Goal: Task Accomplishment & Management: Use online tool/utility

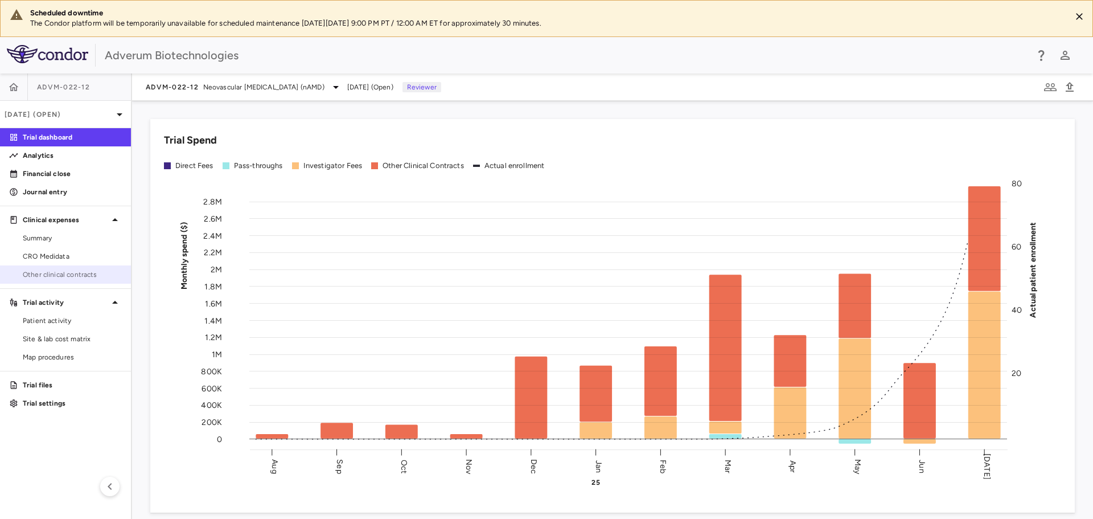
click at [57, 276] on span "Other clinical contracts" at bounding box center [72, 274] width 99 height 10
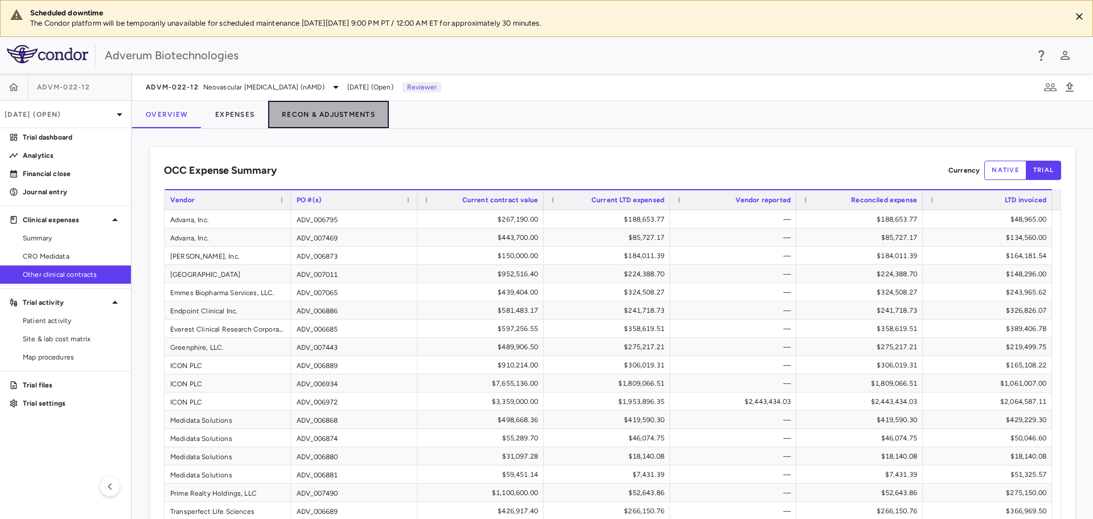
click at [347, 115] on button "Recon & Adjustments" at bounding box center [328, 114] width 121 height 27
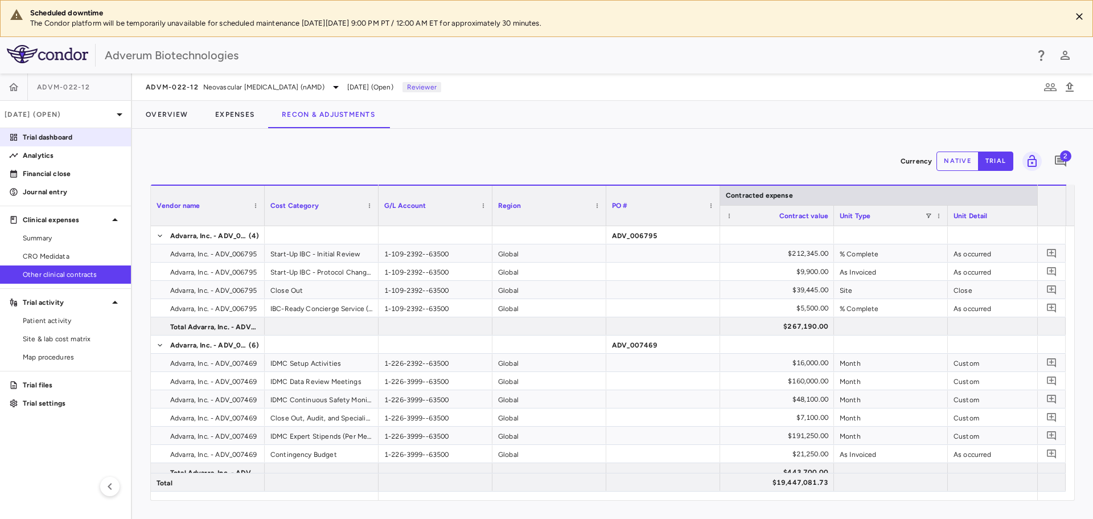
click at [54, 141] on p "Trial dashboard" at bounding box center [72, 137] width 99 height 10
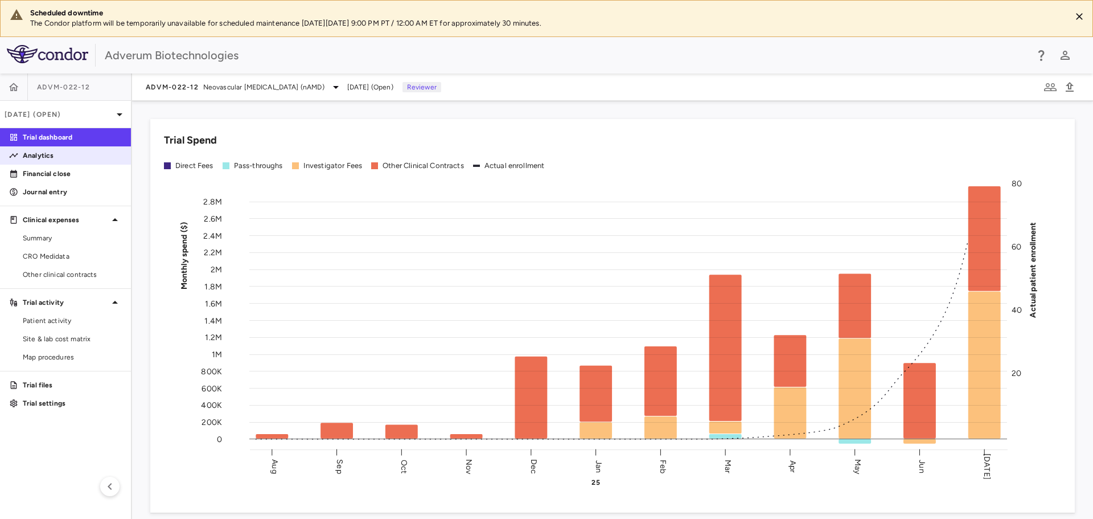
click at [42, 157] on p "Analytics" at bounding box center [72, 155] width 99 height 10
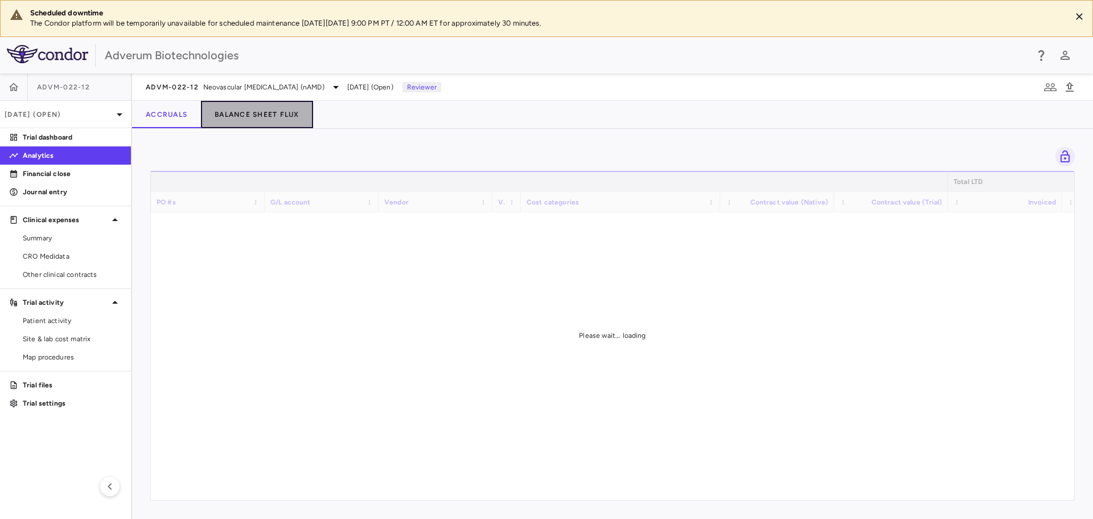
click at [296, 118] on button "Balance Sheet Flux" at bounding box center [257, 114] width 112 height 27
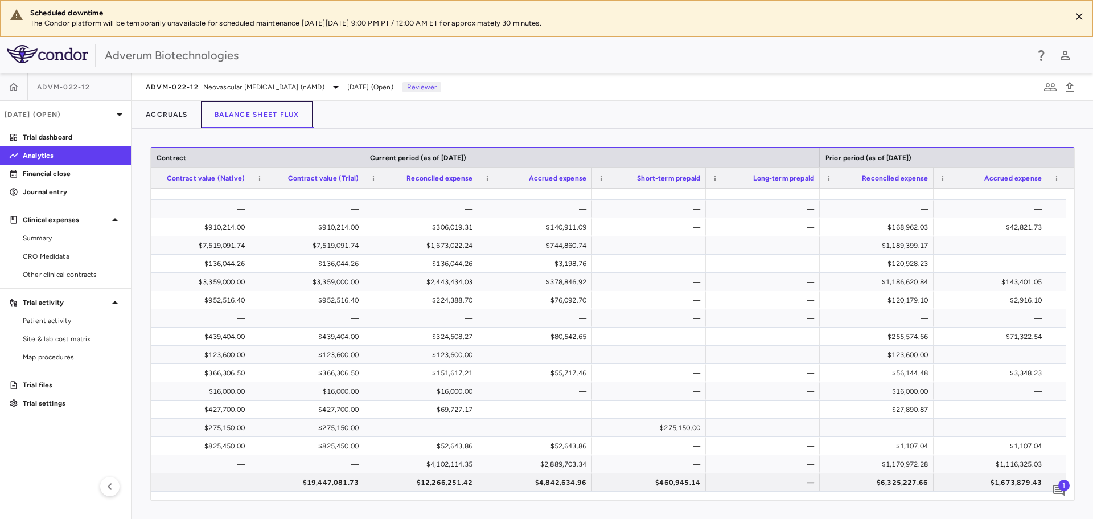
scroll to position [0, 883]
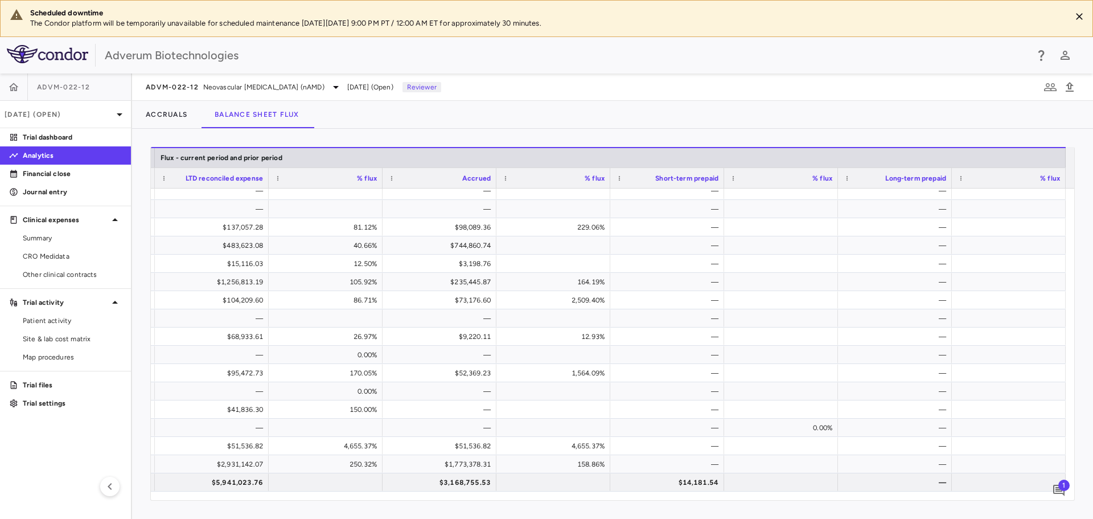
click at [1060, 488] on span "1" at bounding box center [1063, 484] width 11 height 11
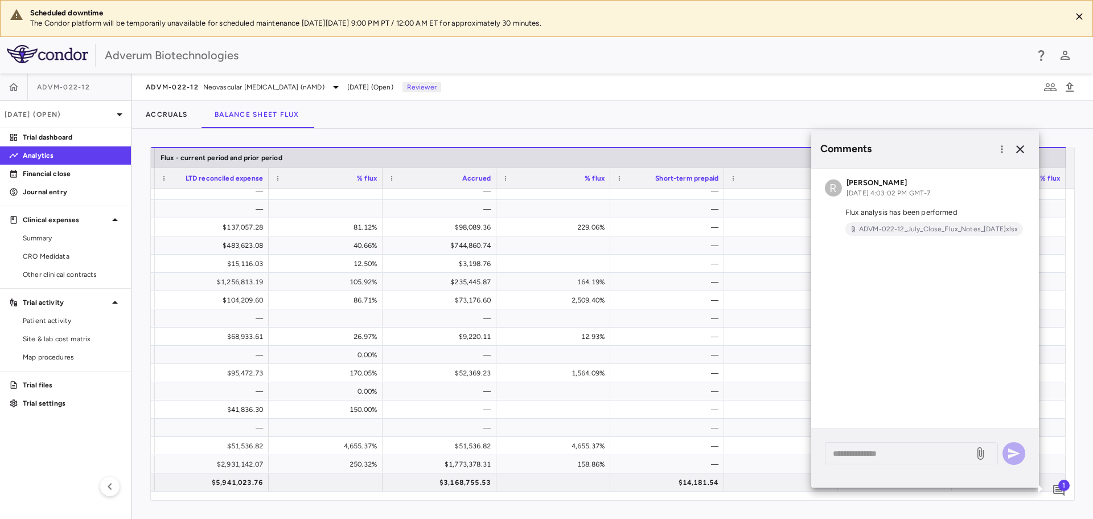
click at [755, 59] on div "Adverum Biotechnologies" at bounding box center [566, 55] width 922 height 17
click at [1021, 149] on icon "button" at bounding box center [1020, 149] width 14 height 14
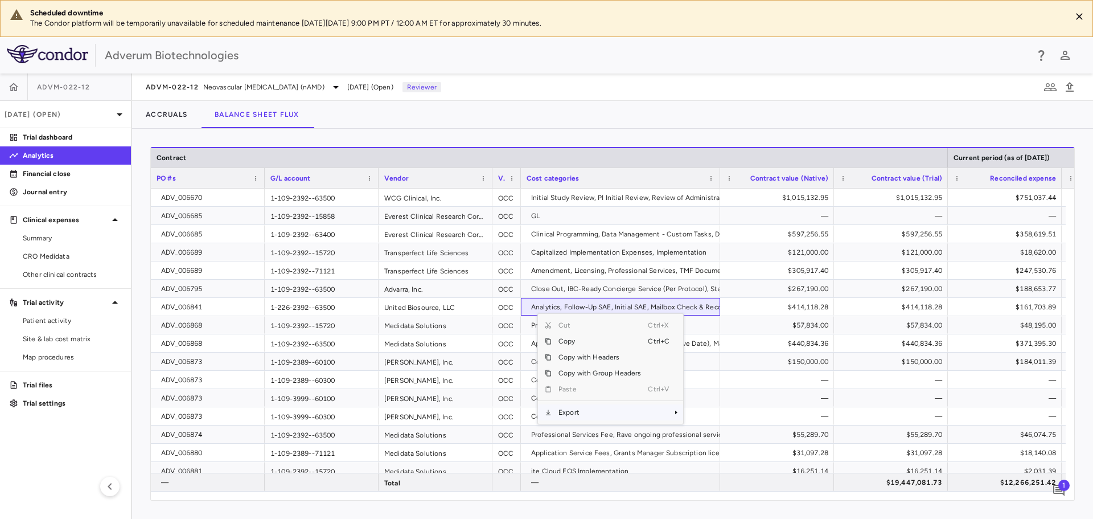
click at [570, 414] on span "Export" at bounding box center [600, 412] width 96 height 16
click at [714, 430] on span "Excel Export" at bounding box center [721, 432] width 54 height 16
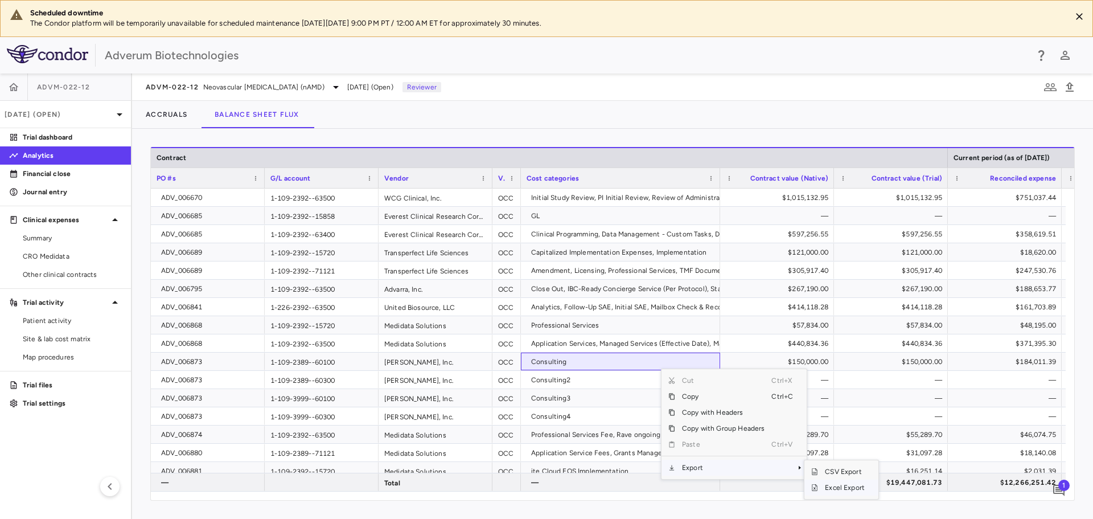
click at [844, 484] on span "Excel Export" at bounding box center [845, 487] width 54 height 16
click at [1061, 488] on span "1" at bounding box center [1063, 484] width 11 height 11
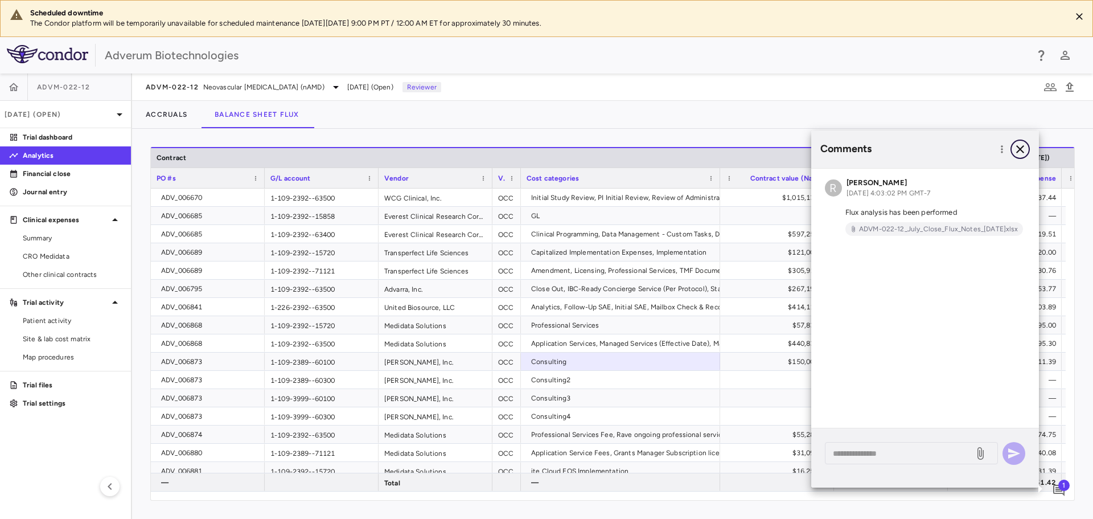
click at [1024, 147] on icon "button" at bounding box center [1020, 149] width 14 height 14
